Goal: Navigation & Orientation: Understand site structure

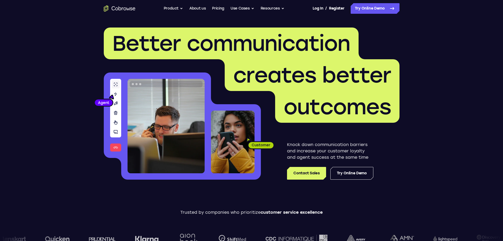
scroll to position [1347, 0]
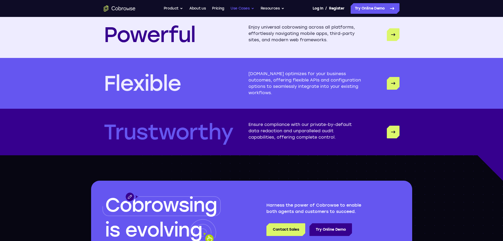
click at [251, 8] on button "Use Cases" at bounding box center [242, 8] width 24 height 11
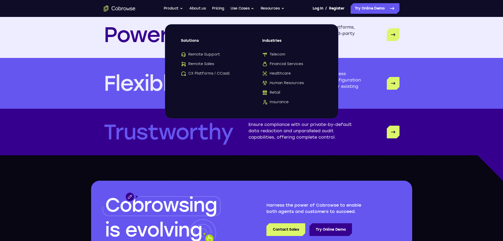
click at [485, 41] on div "Powerful Enjoy universal cobrowsing across all platforms, effortlessly navigati…" at bounding box center [251, 34] width 503 height 46
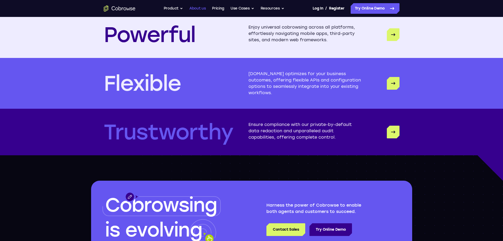
click at [204, 6] on link "About us" at bounding box center [197, 8] width 16 height 11
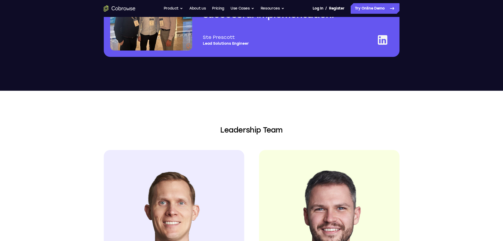
scroll to position [1022, 0]
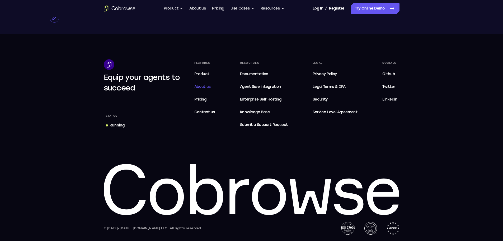
click at [207, 87] on span "About us" at bounding box center [202, 86] width 16 height 4
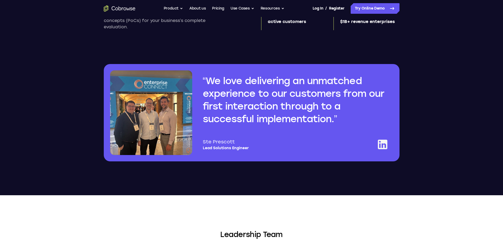
scroll to position [396, 0]
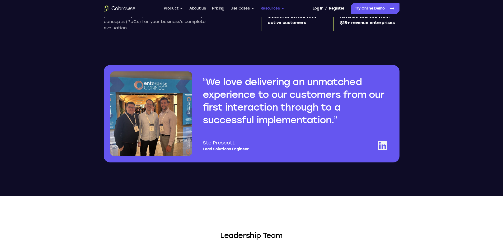
click at [274, 11] on button "Resources" at bounding box center [273, 8] width 24 height 11
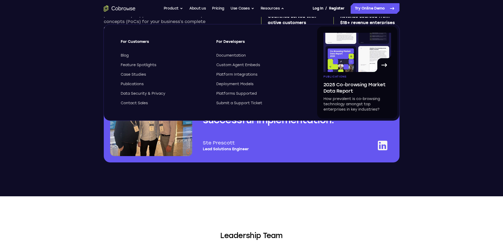
click at [482, 114] on section "What sets Cobrowse apart? Small differences in technology can have outsized imp…" at bounding box center [251, 20] width 503 height 352
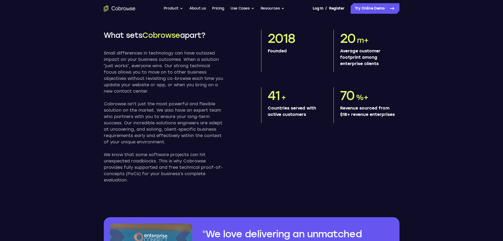
scroll to position [211, 0]
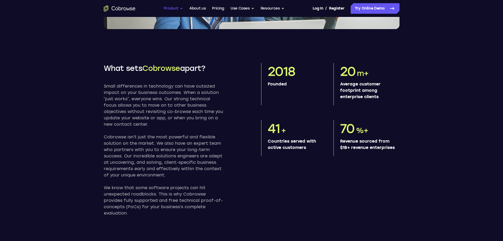
click at [181, 10] on button "Product" at bounding box center [174, 8] width 20 height 11
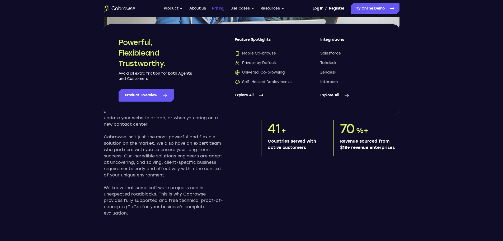
click at [218, 9] on link "Pricing" at bounding box center [218, 8] width 12 height 11
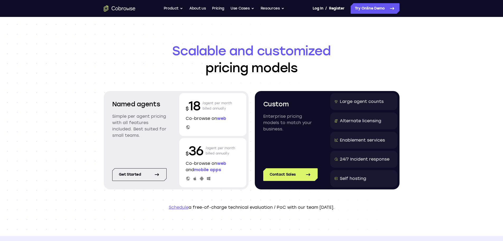
click at [383, 41] on header "Scalable and customized pricing models Named agents Simple per agent pricing wi…" at bounding box center [252, 126] width 338 height 219
